Goal: Task Accomplishment & Management: Manage account settings

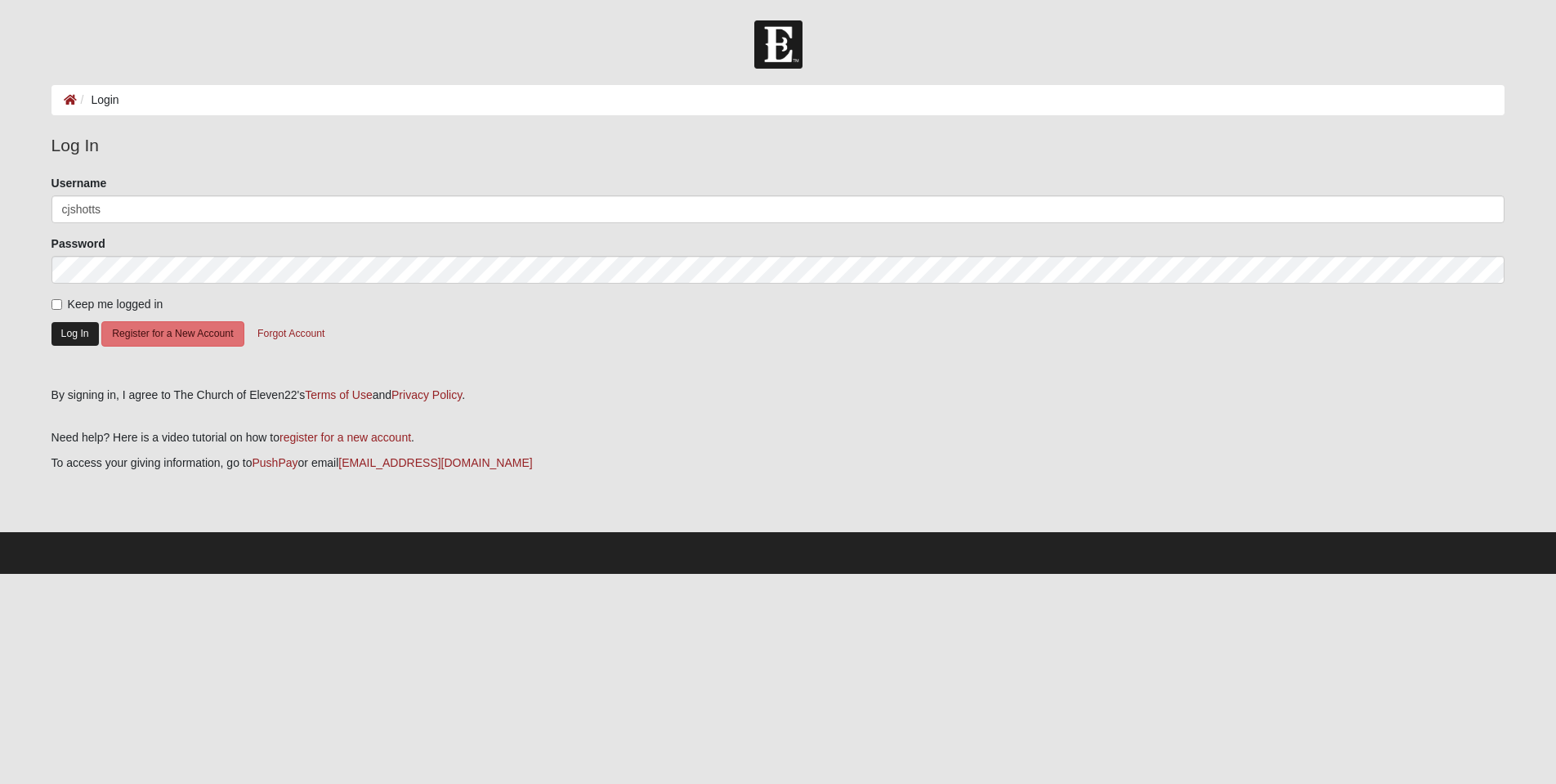
click at [76, 340] on button "Log In" at bounding box center [75, 334] width 47 height 23
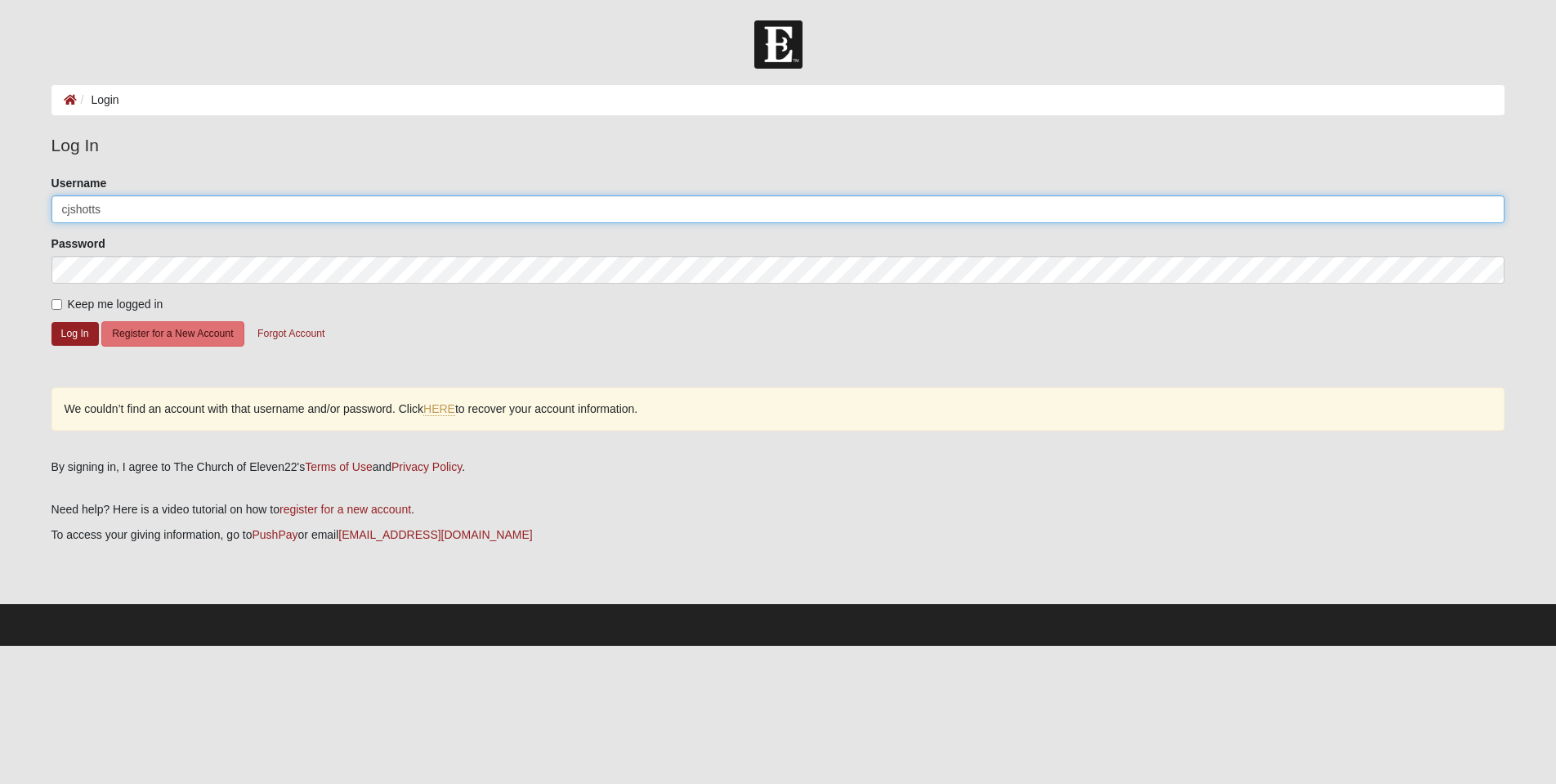
click at [68, 211] on input "cjshotts" at bounding box center [778, 209] width 1454 height 28
type input "cashotts"
click at [77, 339] on button "Log In" at bounding box center [75, 334] width 47 height 23
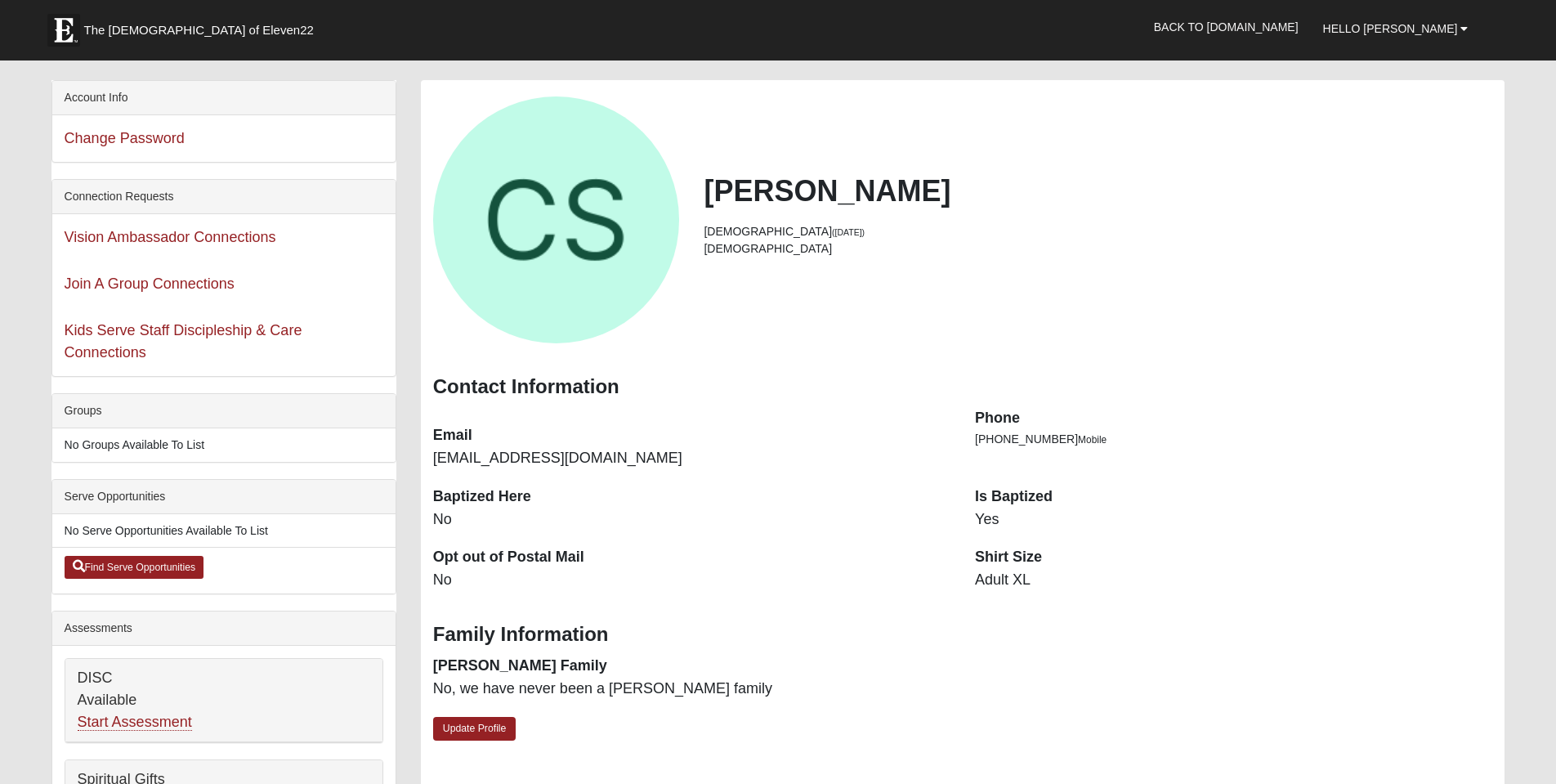
scroll to position [58, 0]
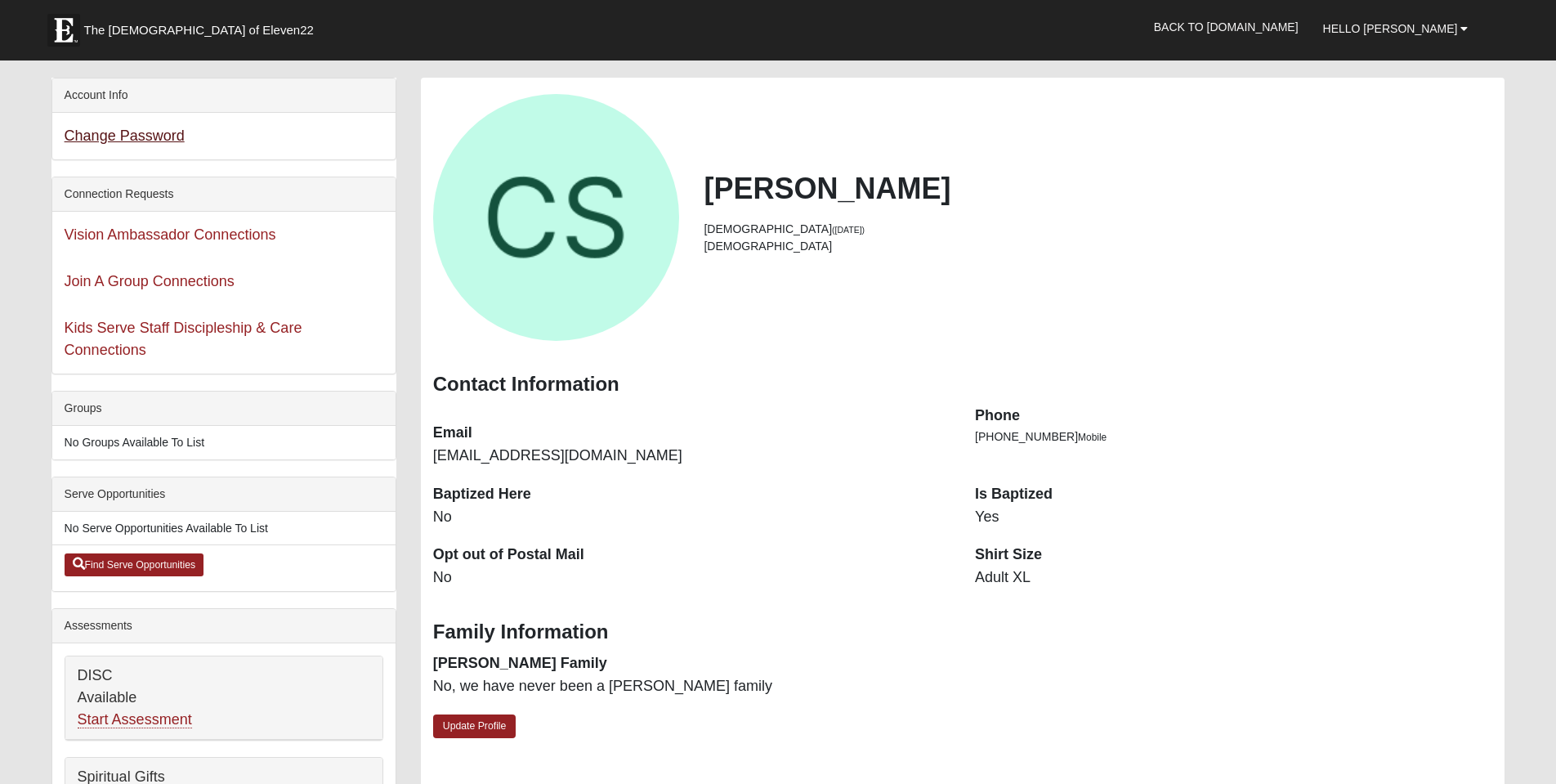
click at [88, 136] on link "Change Password" at bounding box center [125, 136] width 120 height 16
click at [1411, 32] on span "Hello [PERSON_NAME]" at bounding box center [1390, 29] width 135 height 14
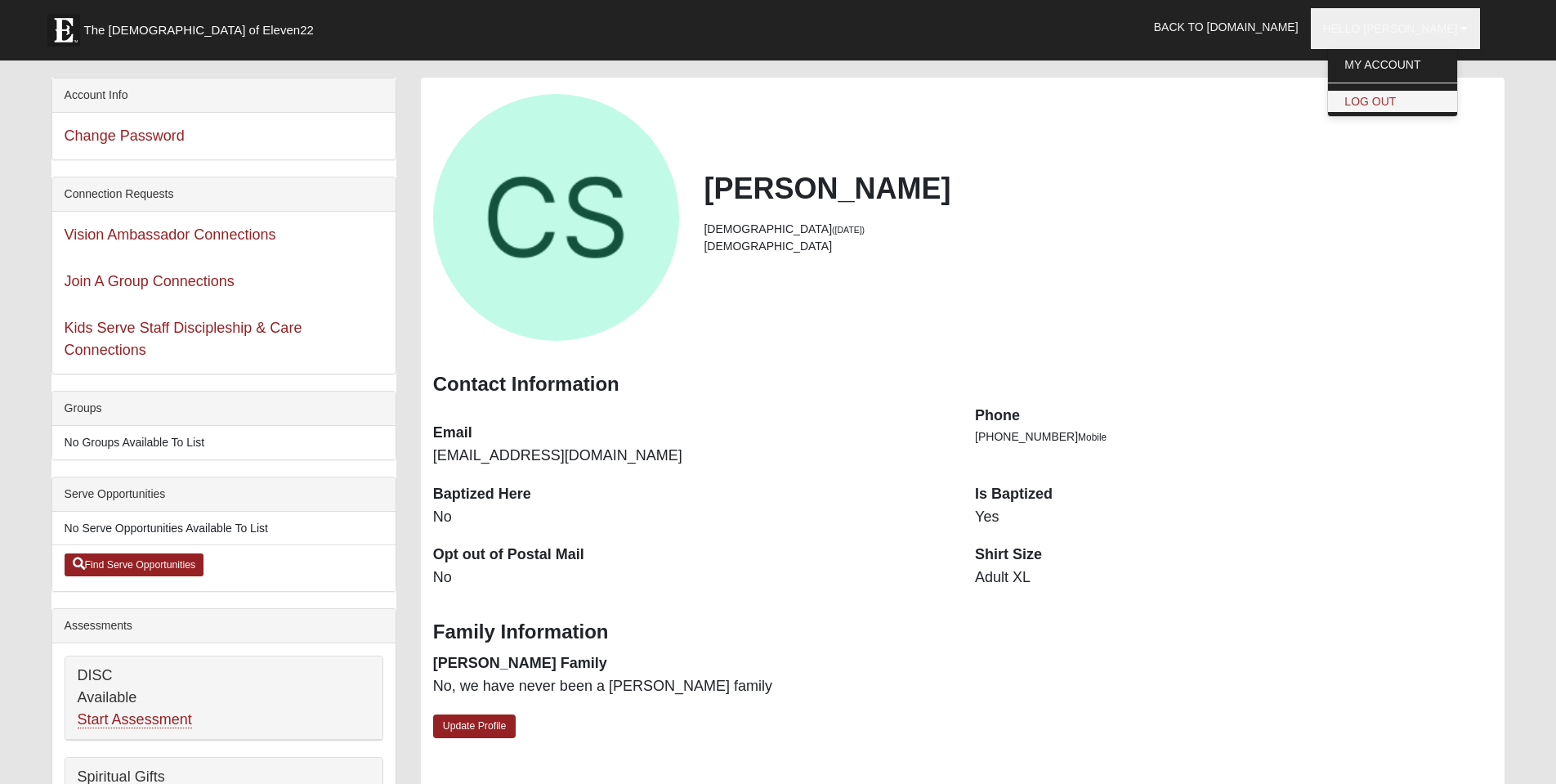
click at [1388, 104] on link "Log Out" at bounding box center [1392, 102] width 129 height 21
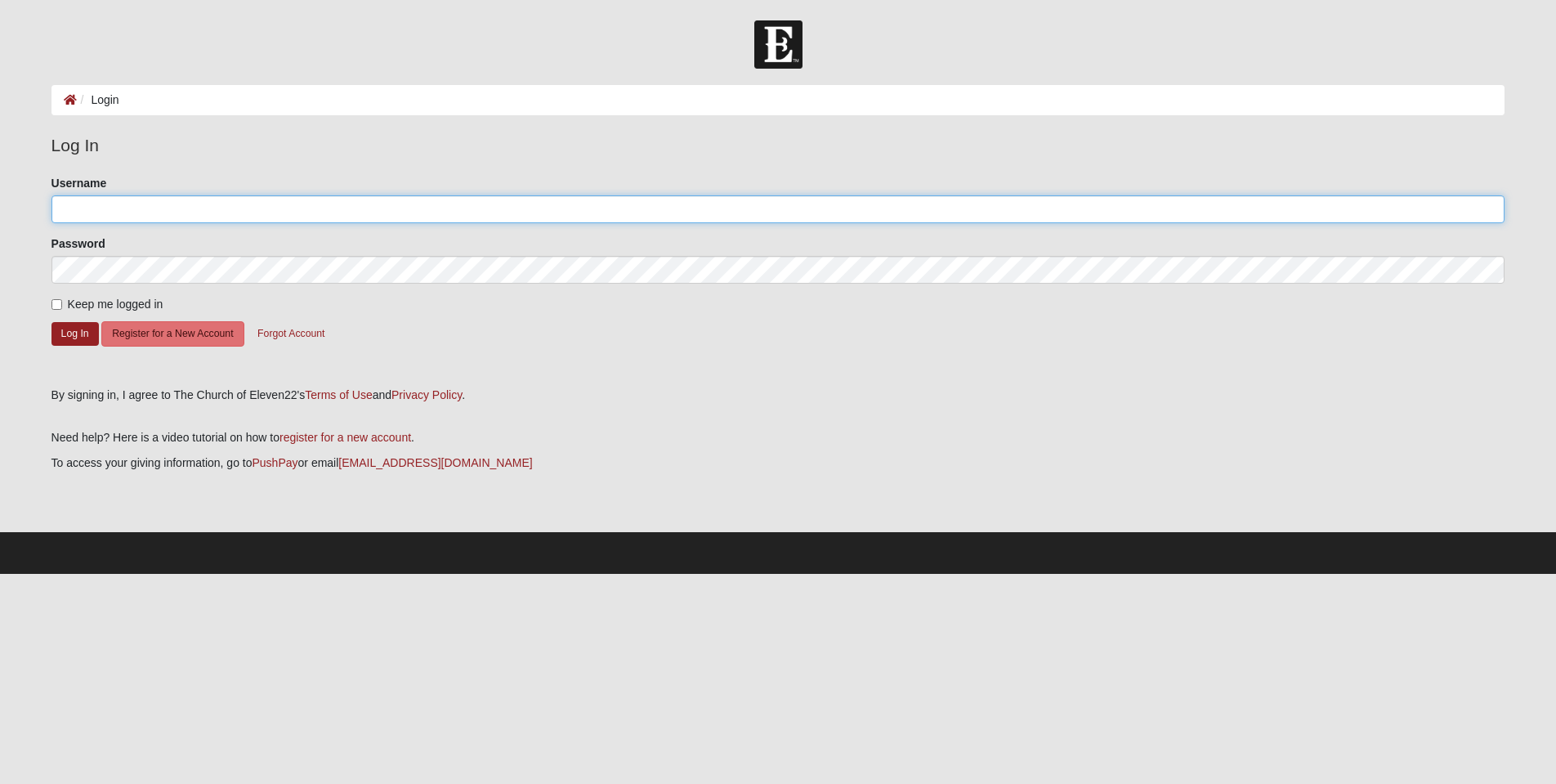
type input "cashotts"
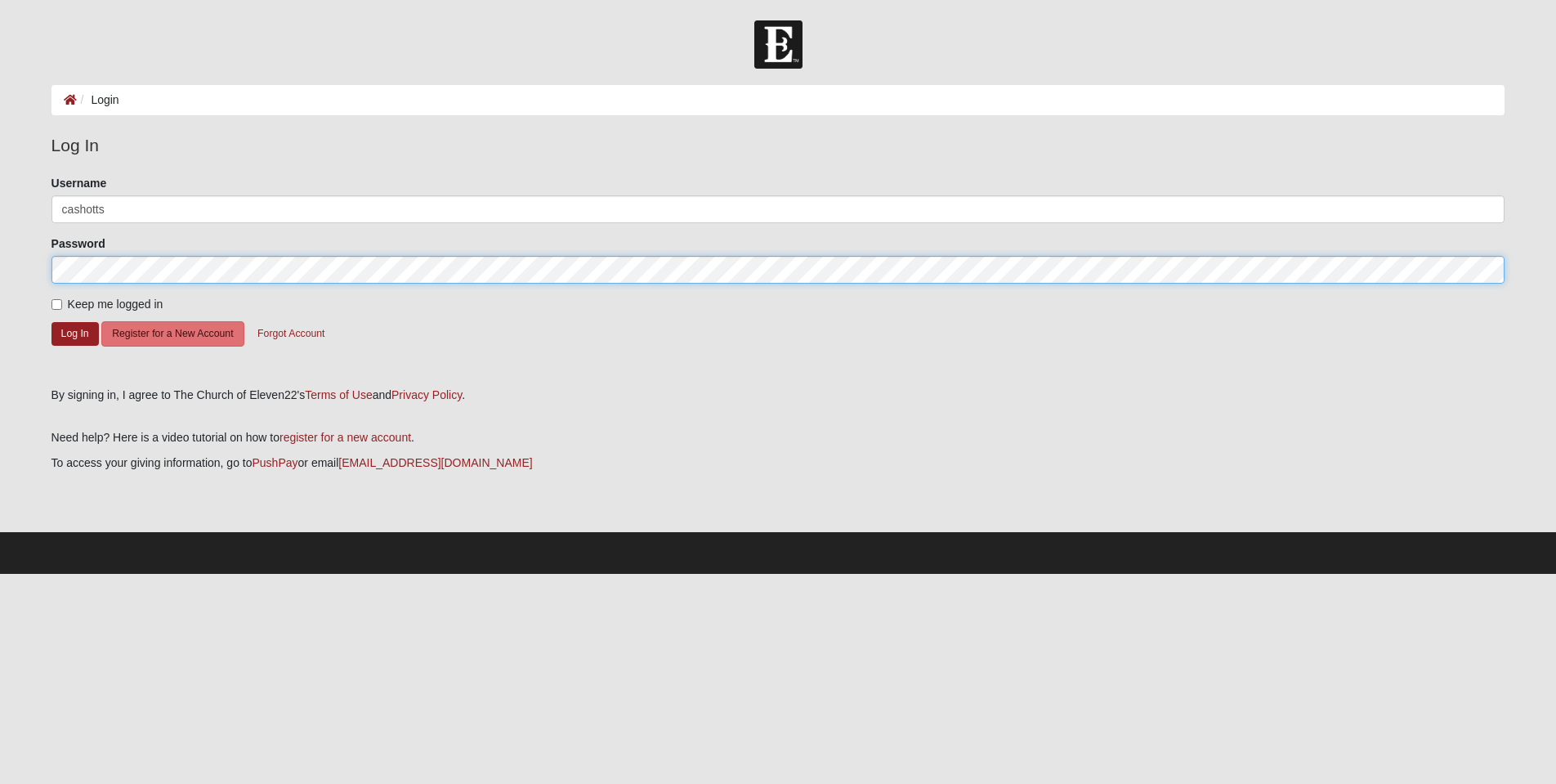
click at [75, 333] on button "Log In" at bounding box center [75, 334] width 47 height 23
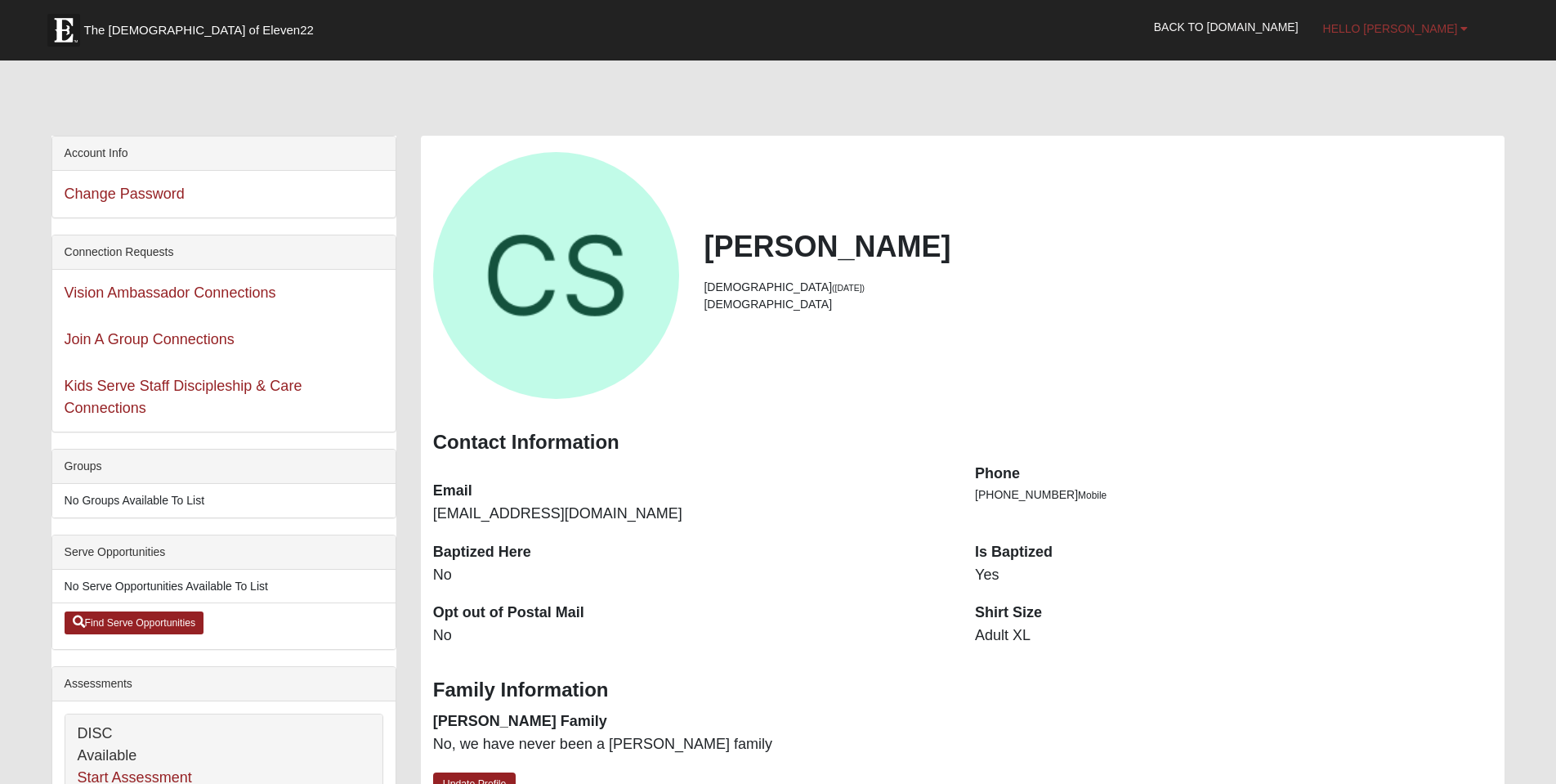
click at [1456, 29] on span "Hello [PERSON_NAME]" at bounding box center [1390, 29] width 135 height 14
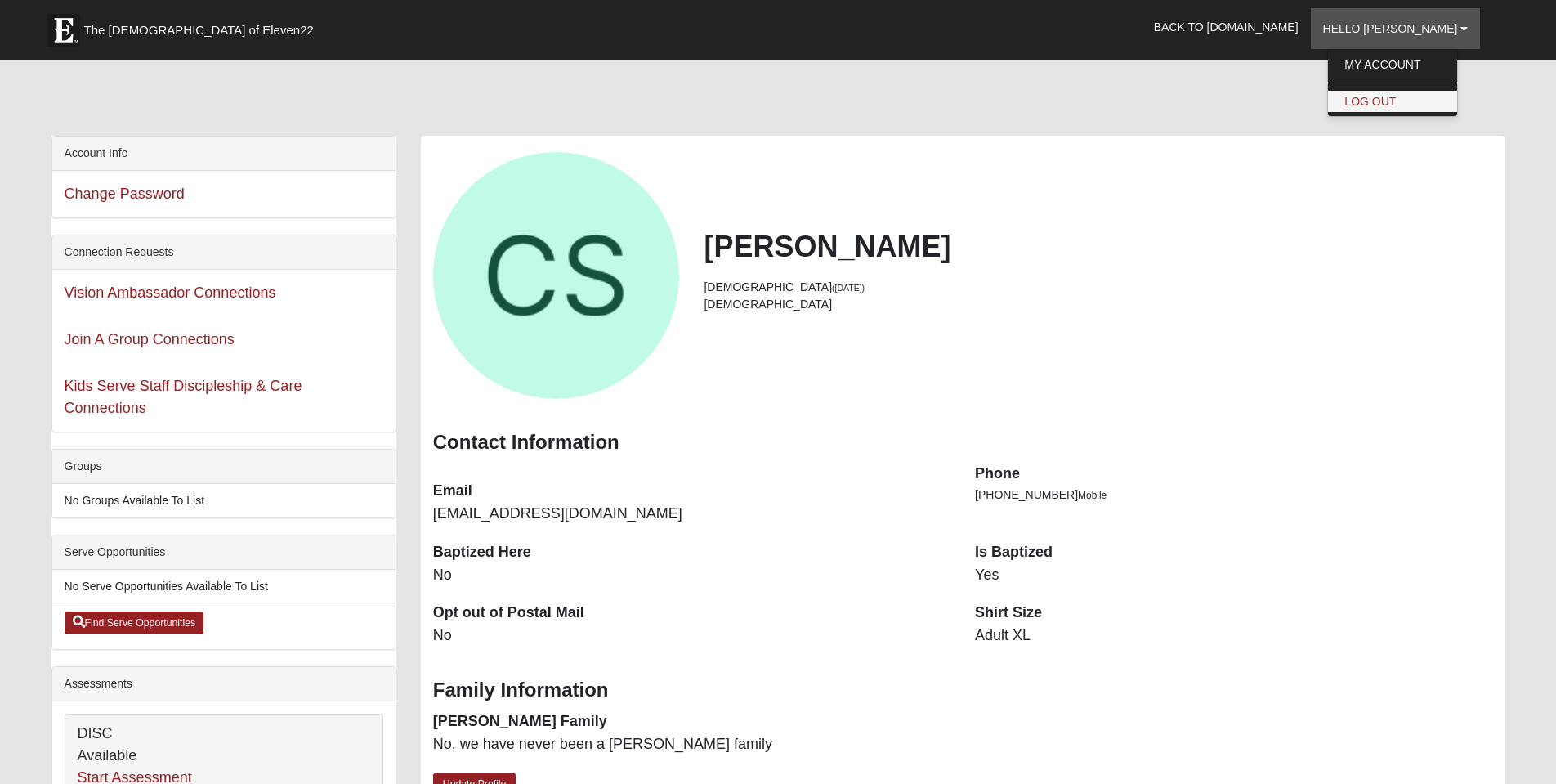
click at [1421, 100] on link "Log Out" at bounding box center [1392, 102] width 129 height 21
